Goal: Find specific page/section: Find specific page/section

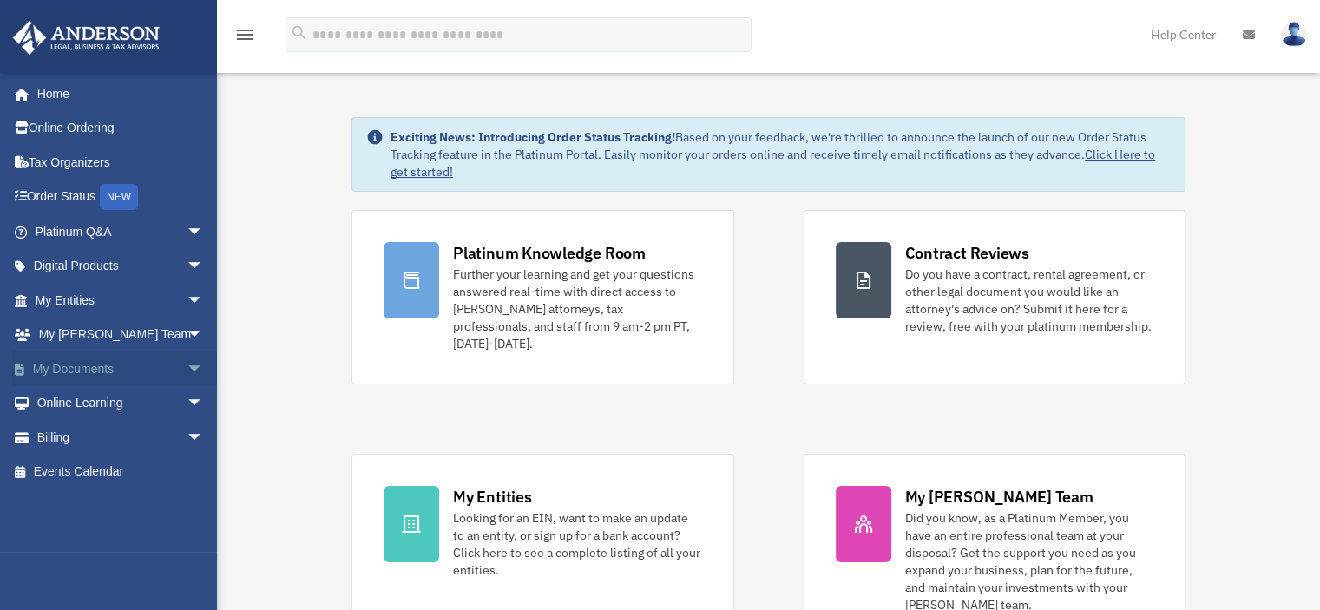
click at [94, 365] on link "My Documents arrow_drop_down" at bounding box center [121, 368] width 218 height 35
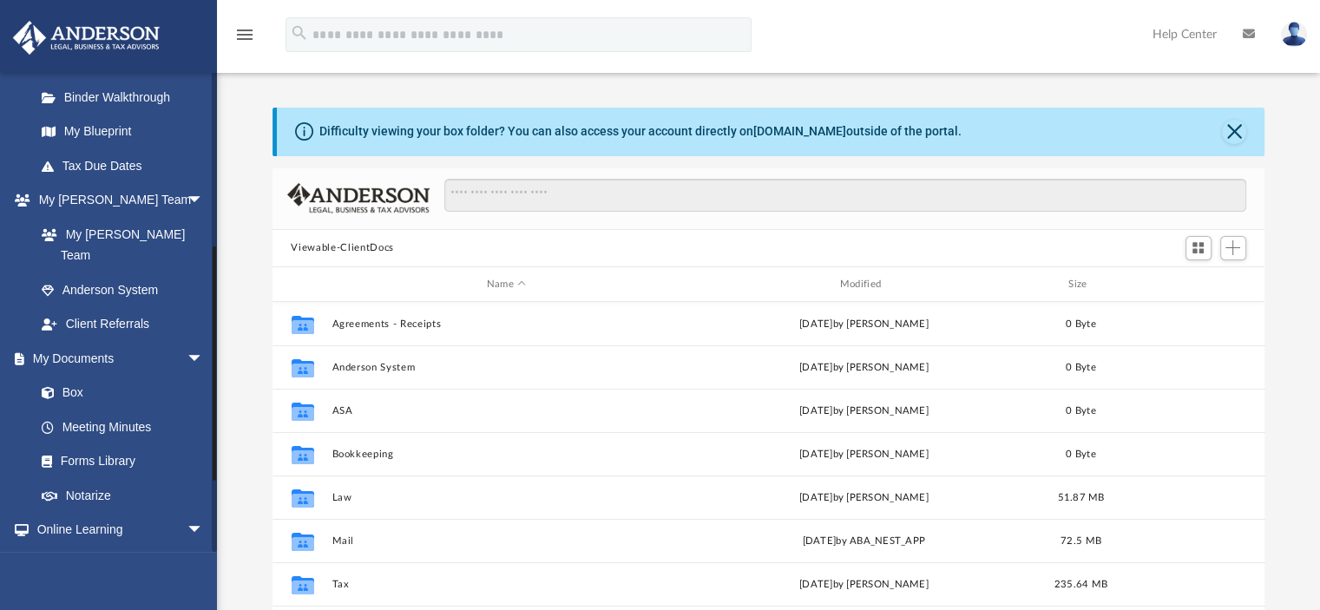
scroll to position [347, 0]
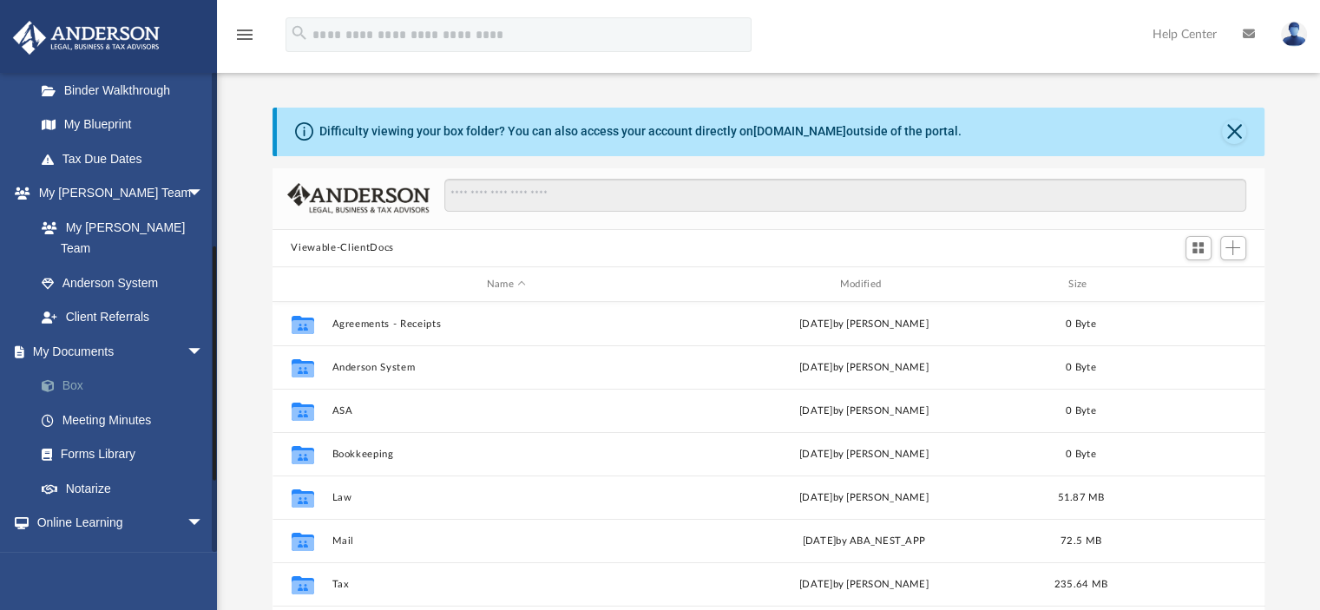
click at [63, 369] on link "Box" at bounding box center [127, 386] width 206 height 35
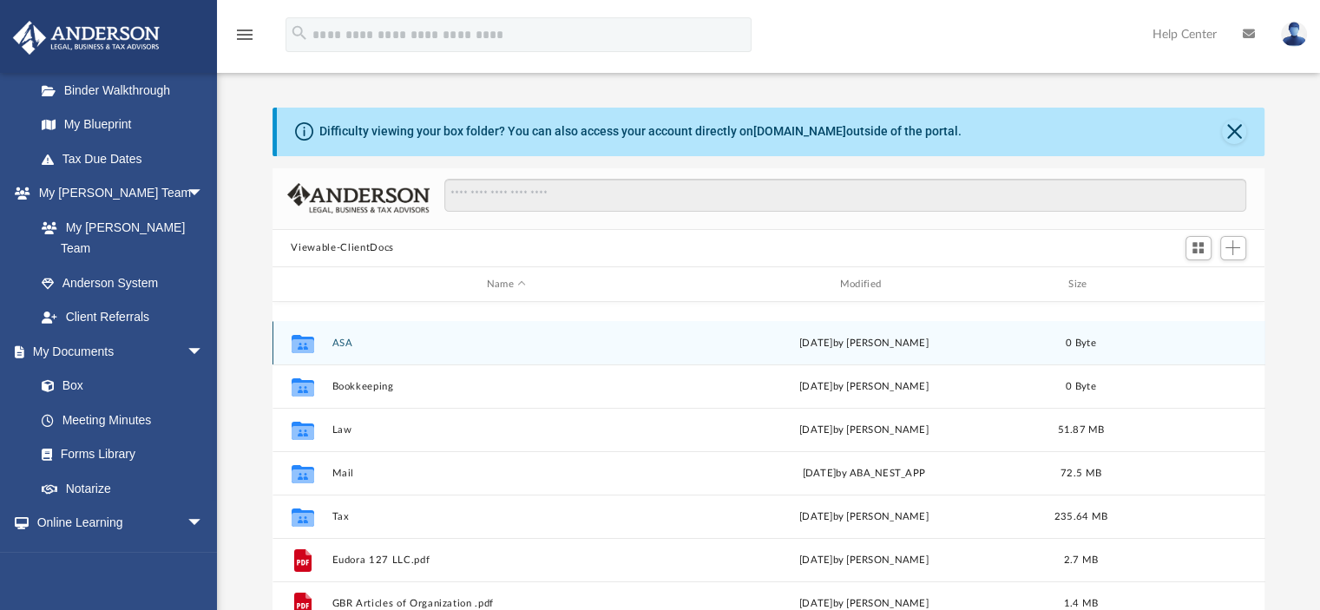
scroll to position [174, 0]
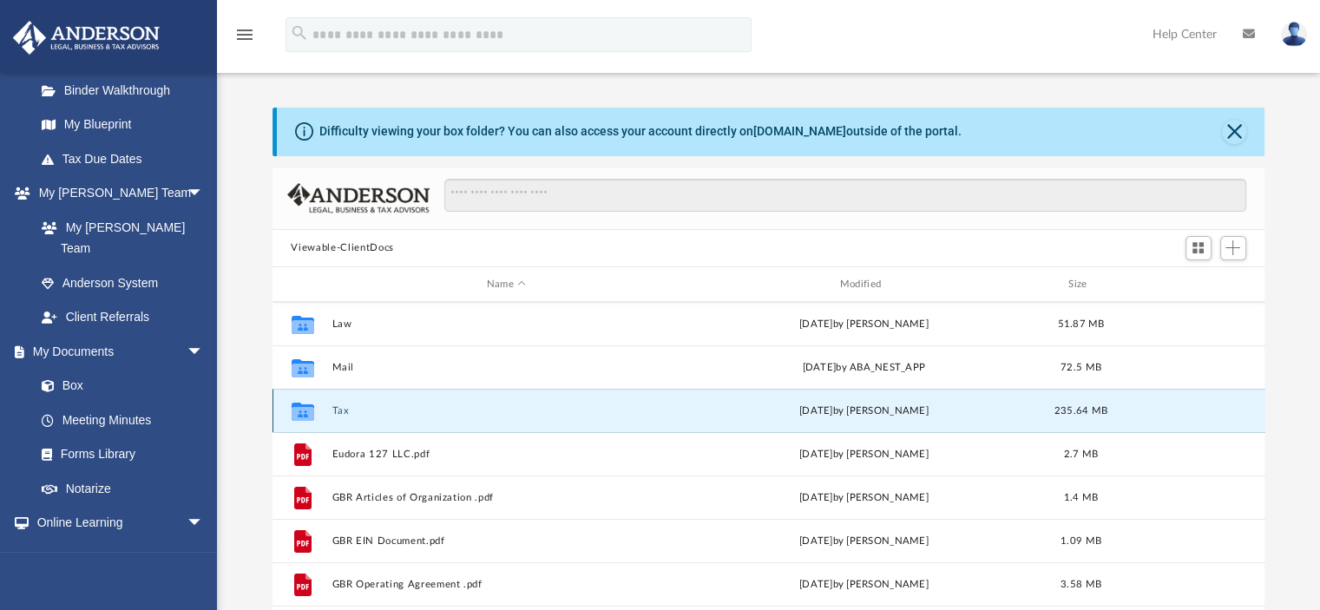
click at [341, 410] on button "Tax" at bounding box center [506, 410] width 350 height 11
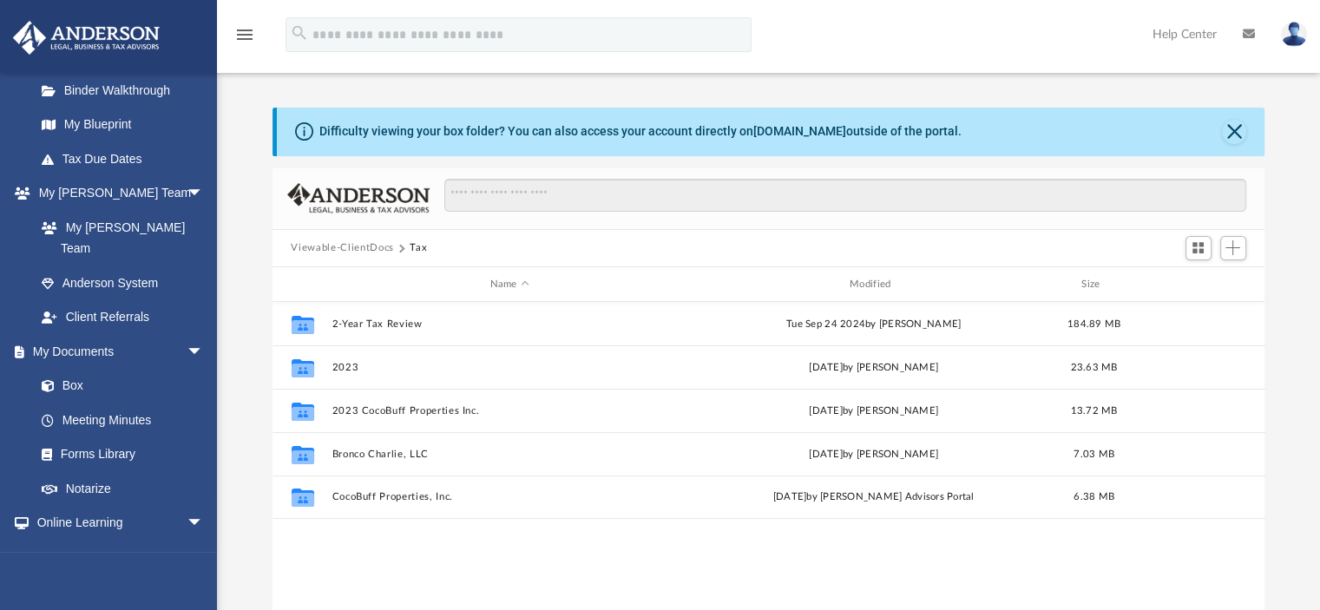
scroll to position [0, 0]
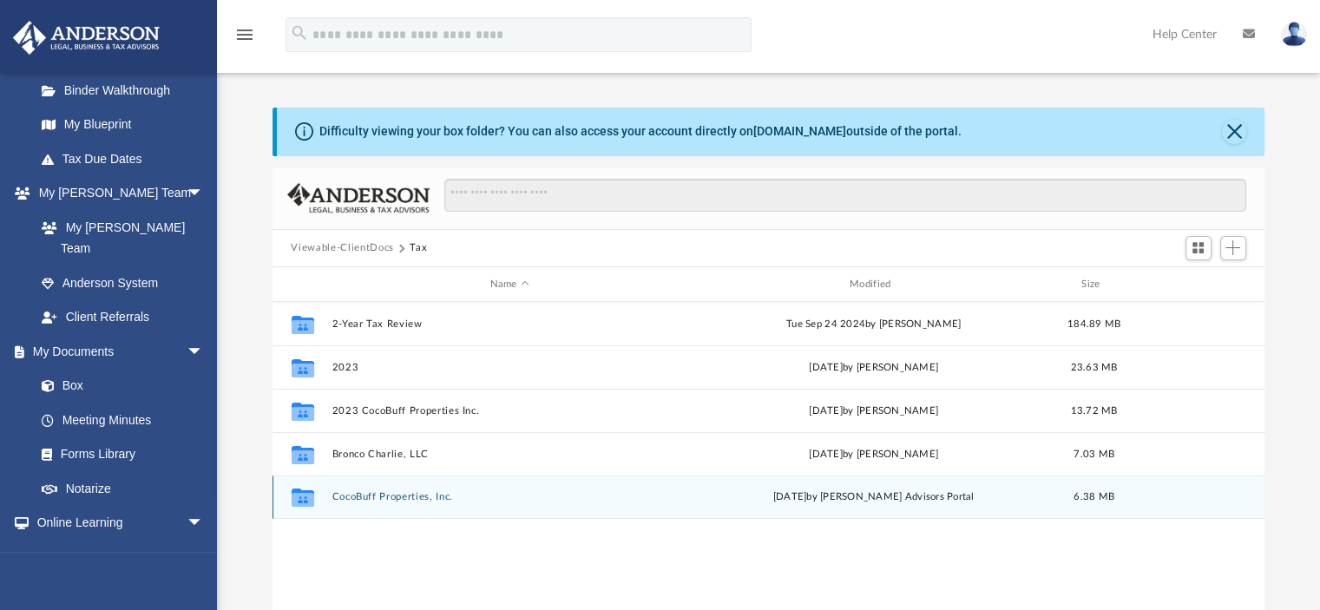
click at [367, 492] on button "CocoBuff Properties, Inc." at bounding box center [509, 497] width 356 height 11
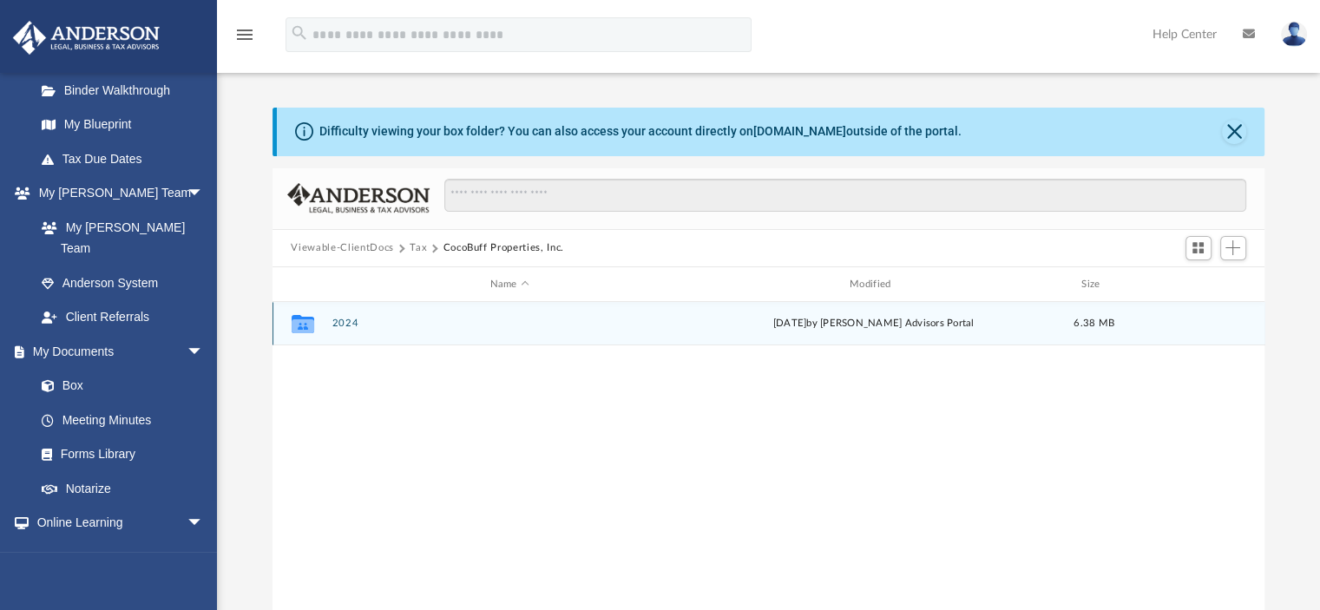
click at [335, 319] on button "2024" at bounding box center [509, 323] width 356 height 11
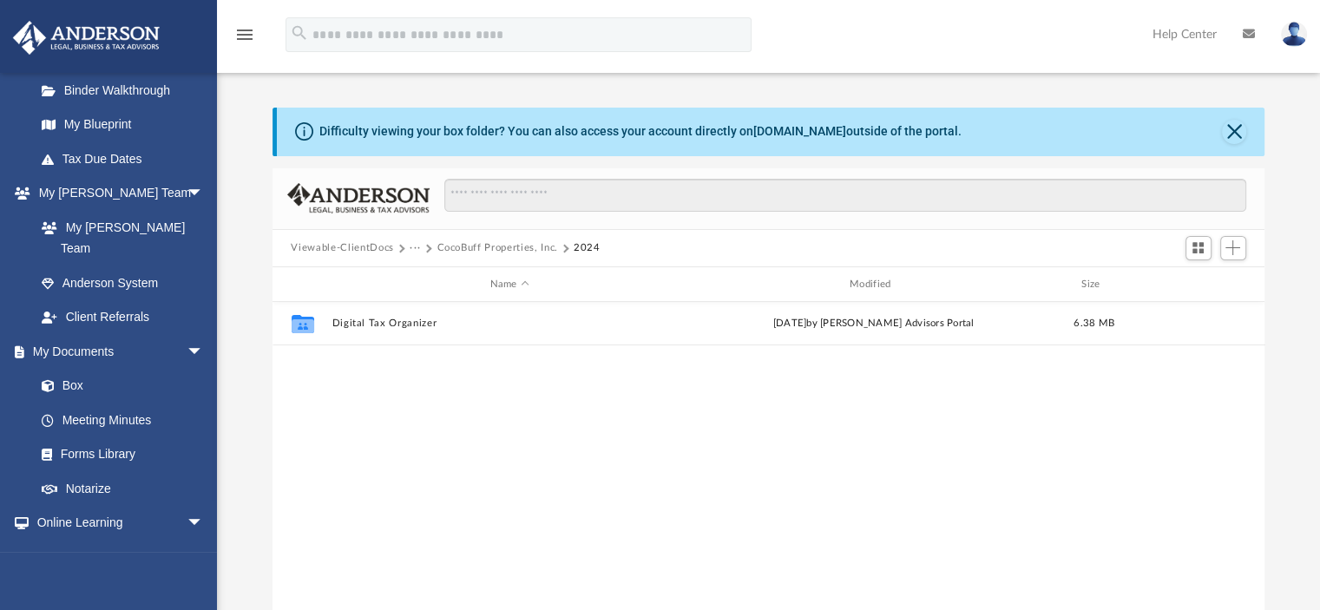
click at [464, 246] on button "CocoBuff Properties, Inc." at bounding box center [496, 248] width 121 height 16
click at [412, 246] on button "Tax" at bounding box center [418, 248] width 17 height 16
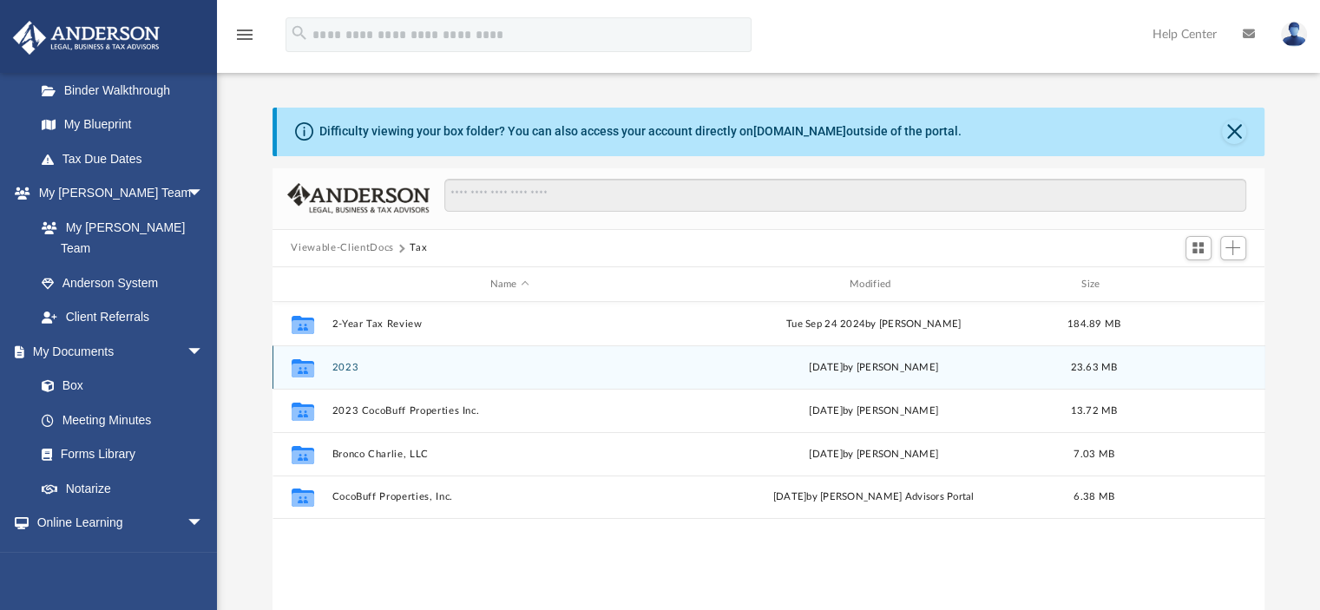
click at [342, 364] on button "2023" at bounding box center [509, 367] width 356 height 11
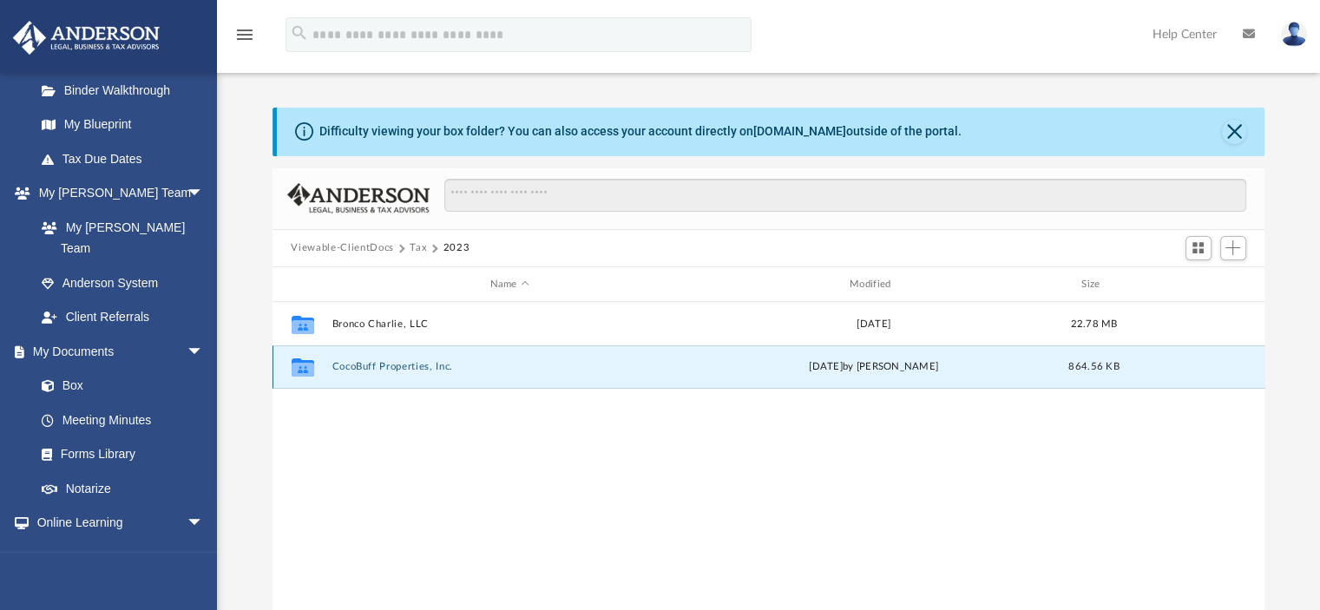
click at [342, 364] on button "CocoBuff Properties, Inc." at bounding box center [509, 367] width 356 height 11
